Goal: Transaction & Acquisition: Book appointment/travel/reservation

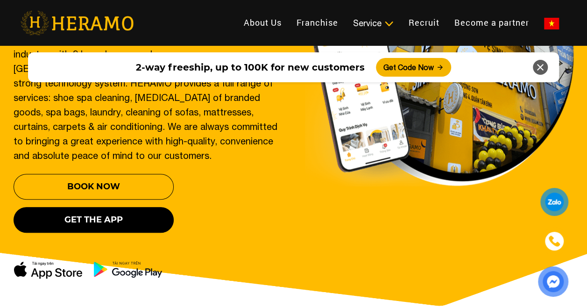
scroll to position [198, 0]
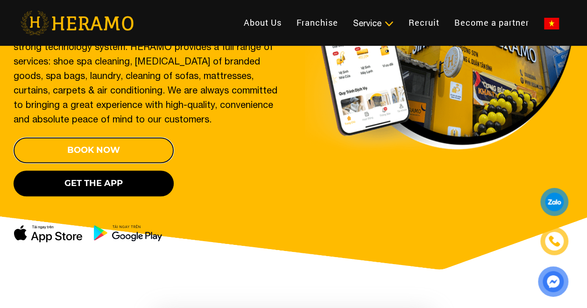
click at [138, 137] on button "Book now" at bounding box center [94, 150] width 160 height 26
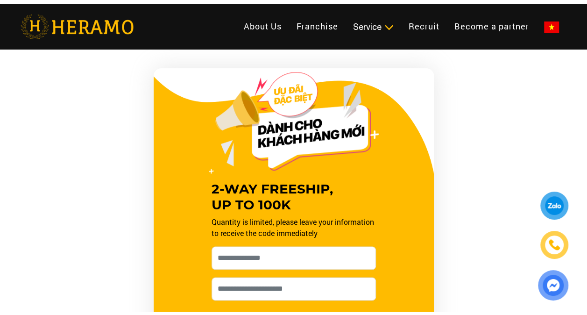
scroll to position [445, 0]
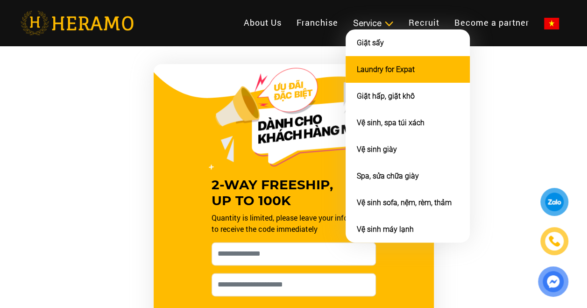
click at [391, 73] on link "Laundry for Expat" at bounding box center [386, 69] width 58 height 9
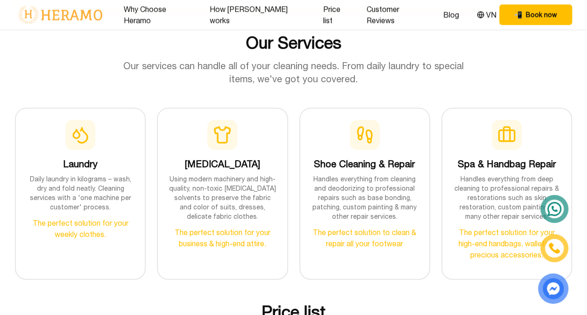
scroll to position [966, 0]
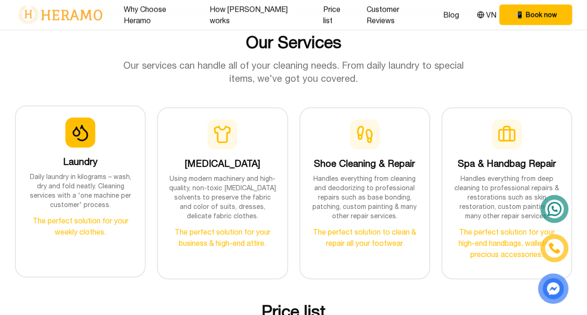
click at [93, 172] on p "Daily laundry in kilograms – wash, dry and fold neatly. Cleaning services with …" at bounding box center [80, 190] width 106 height 37
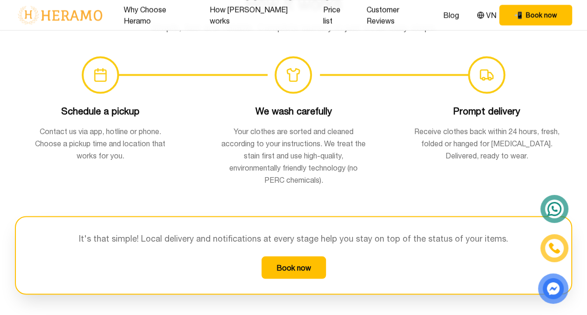
scroll to position [685, 0]
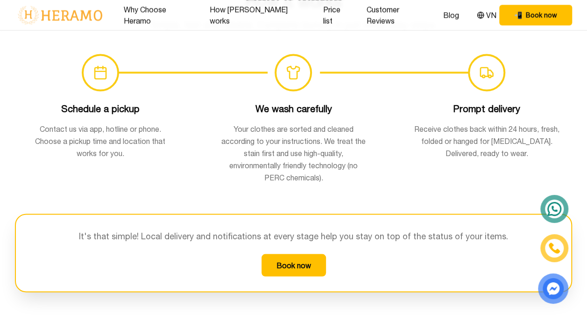
click at [268, 254] on button "Book now" at bounding box center [294, 265] width 64 height 22
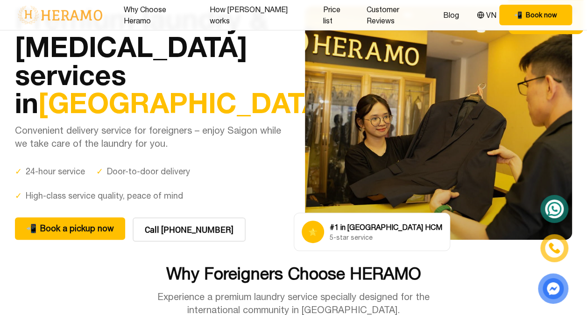
scroll to position [49, 0]
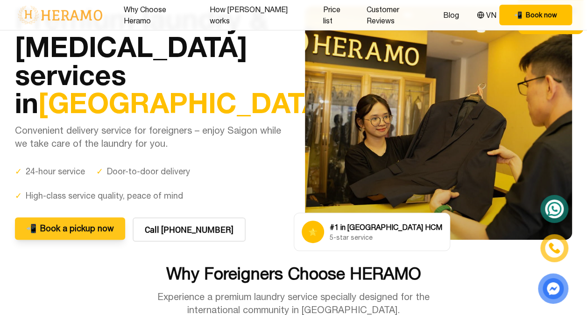
click at [71, 234] on font "Book a pickup now" at bounding box center [77, 228] width 74 height 13
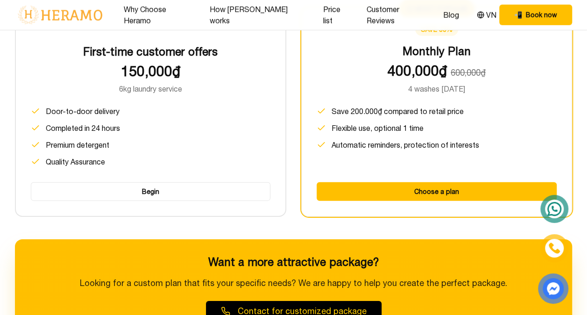
scroll to position [1334, 0]
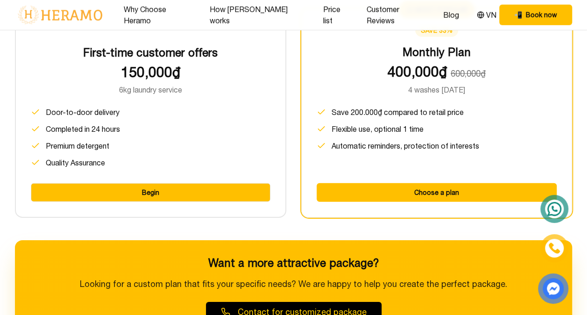
click at [146, 183] on button "Begin" at bounding box center [151, 192] width 240 height 19
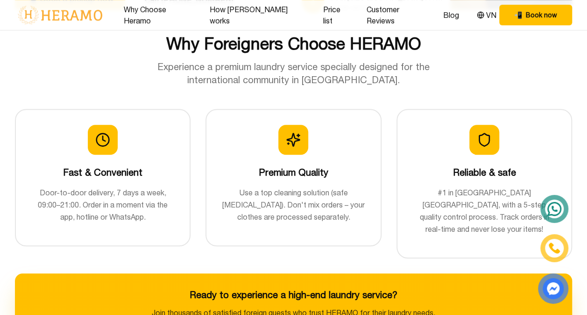
scroll to position [0, 0]
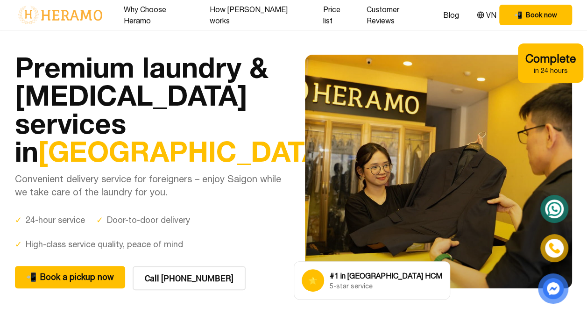
click at [62, 7] on img at bounding box center [60, 15] width 90 height 20
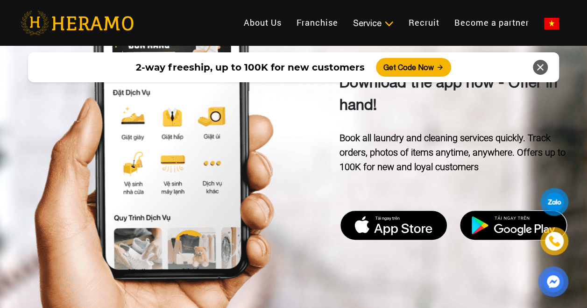
scroll to position [2669, 0]
